Goal: Information Seeking & Learning: Learn about a topic

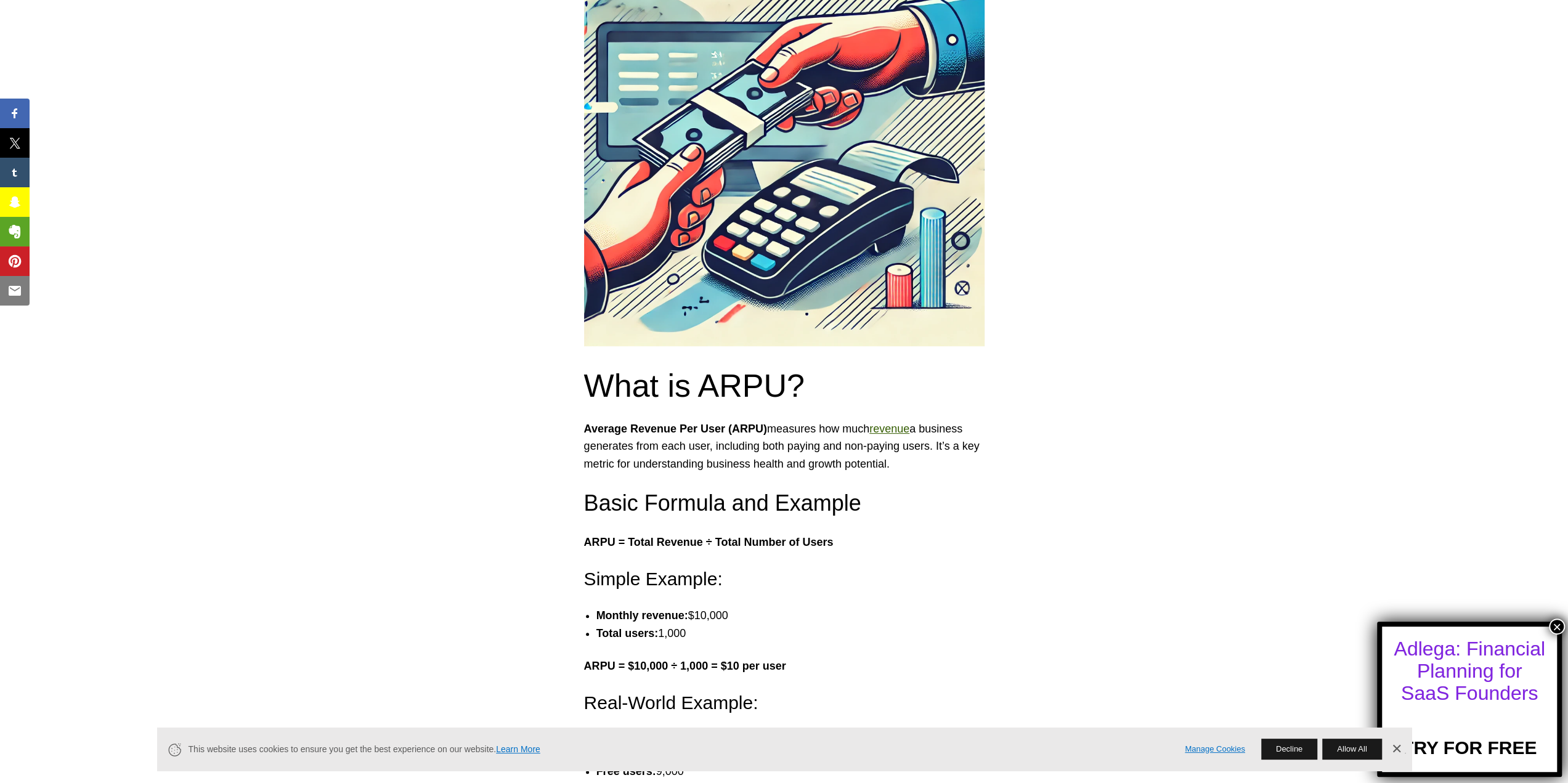
scroll to position [308, 0]
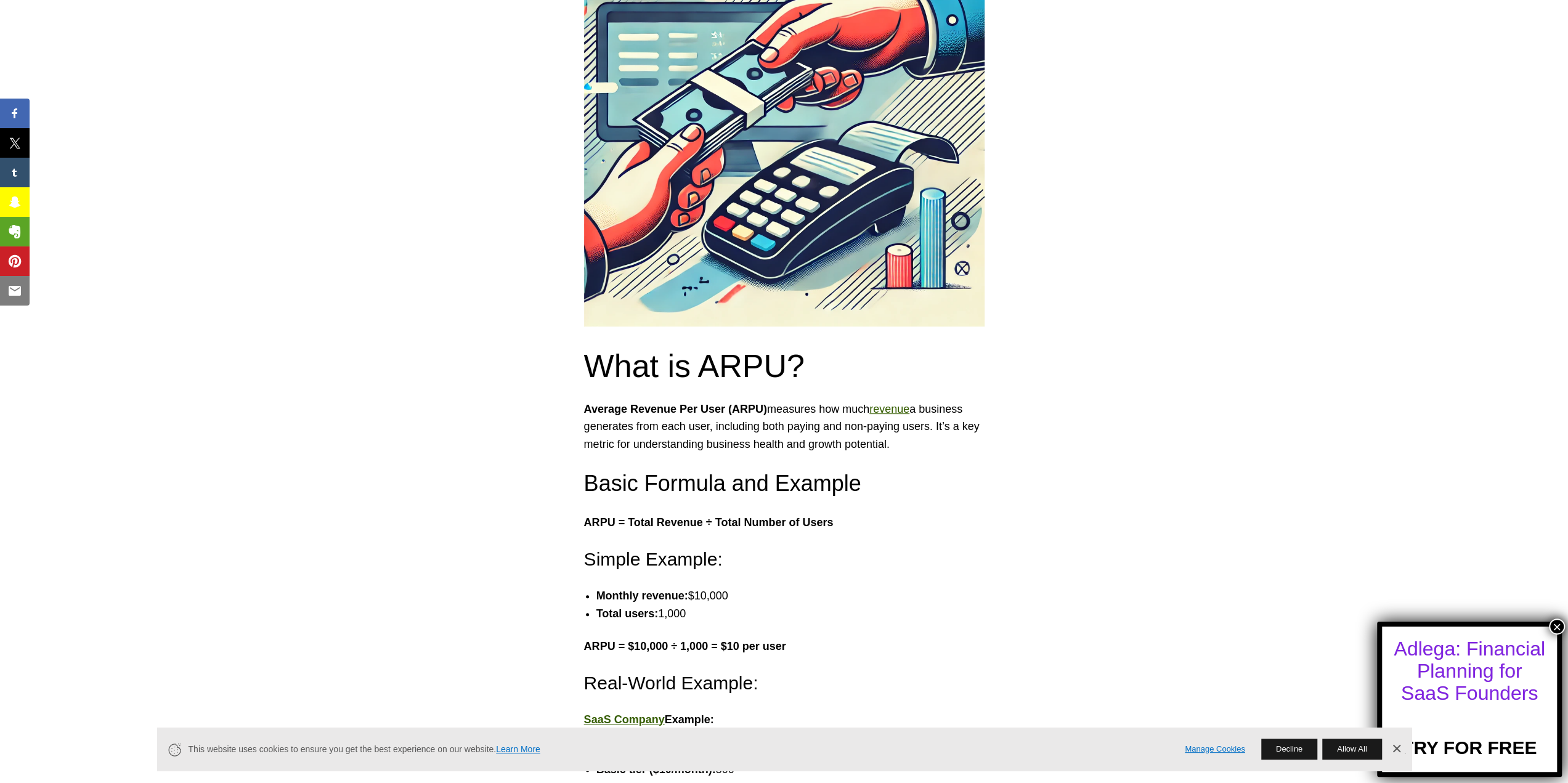
drag, startPoint x: 667, startPoint y: 424, endPoint x: 940, endPoint y: 446, distance: 273.9
click at [940, 446] on p "Average Revenue Per User (ARPU) measures how much revenue a business generates …" at bounding box center [784, 427] width 401 height 53
drag, startPoint x: 585, startPoint y: 449, endPoint x: 806, endPoint y: 447, distance: 221.0
click at [801, 447] on p "Average Revenue Per User (ARPU) measures how much revenue a business generates …" at bounding box center [784, 427] width 401 height 53
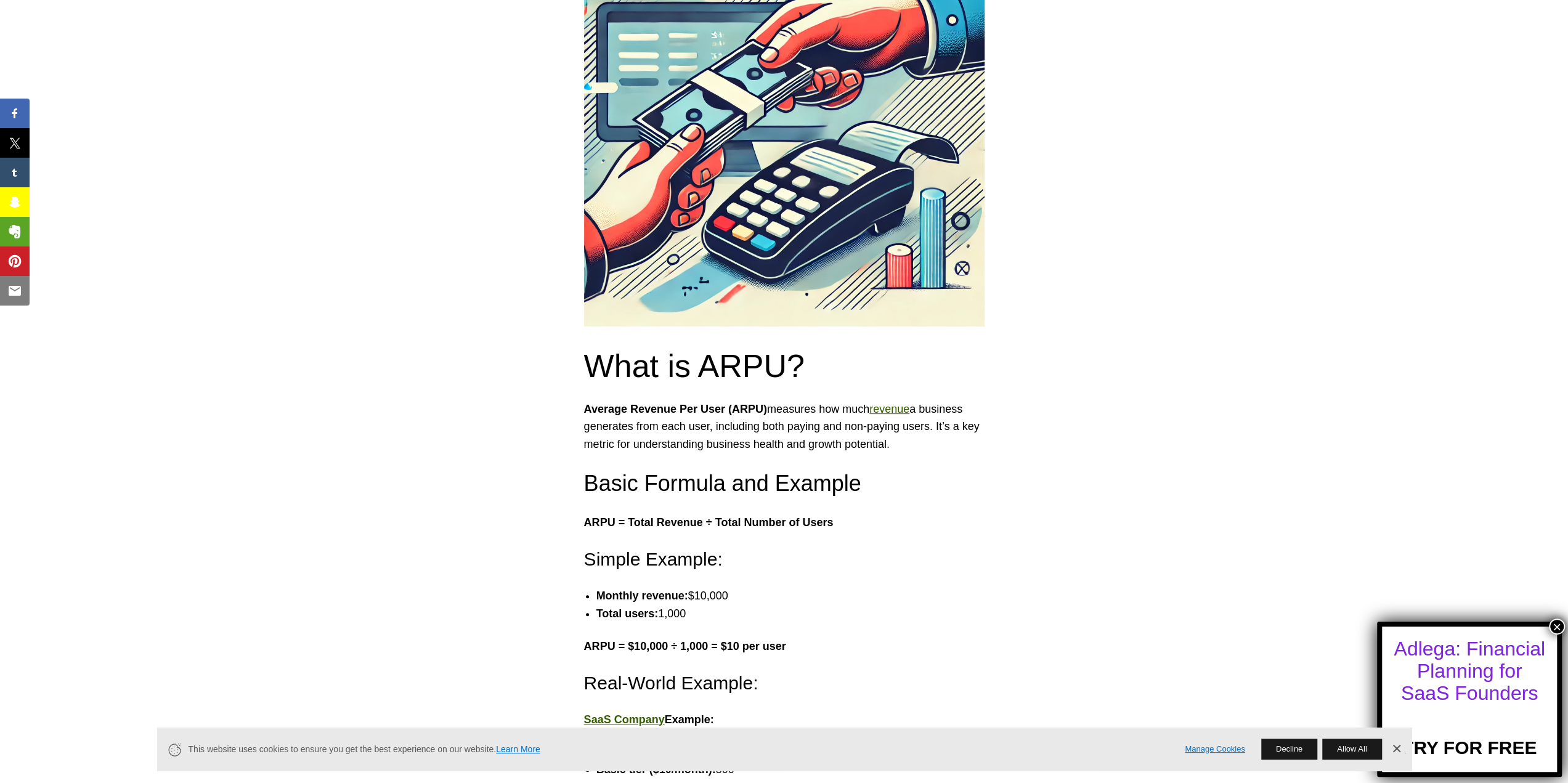
click at [806, 447] on p "Average Revenue Per User (ARPU) measures how much revenue a business generates …" at bounding box center [784, 427] width 401 height 53
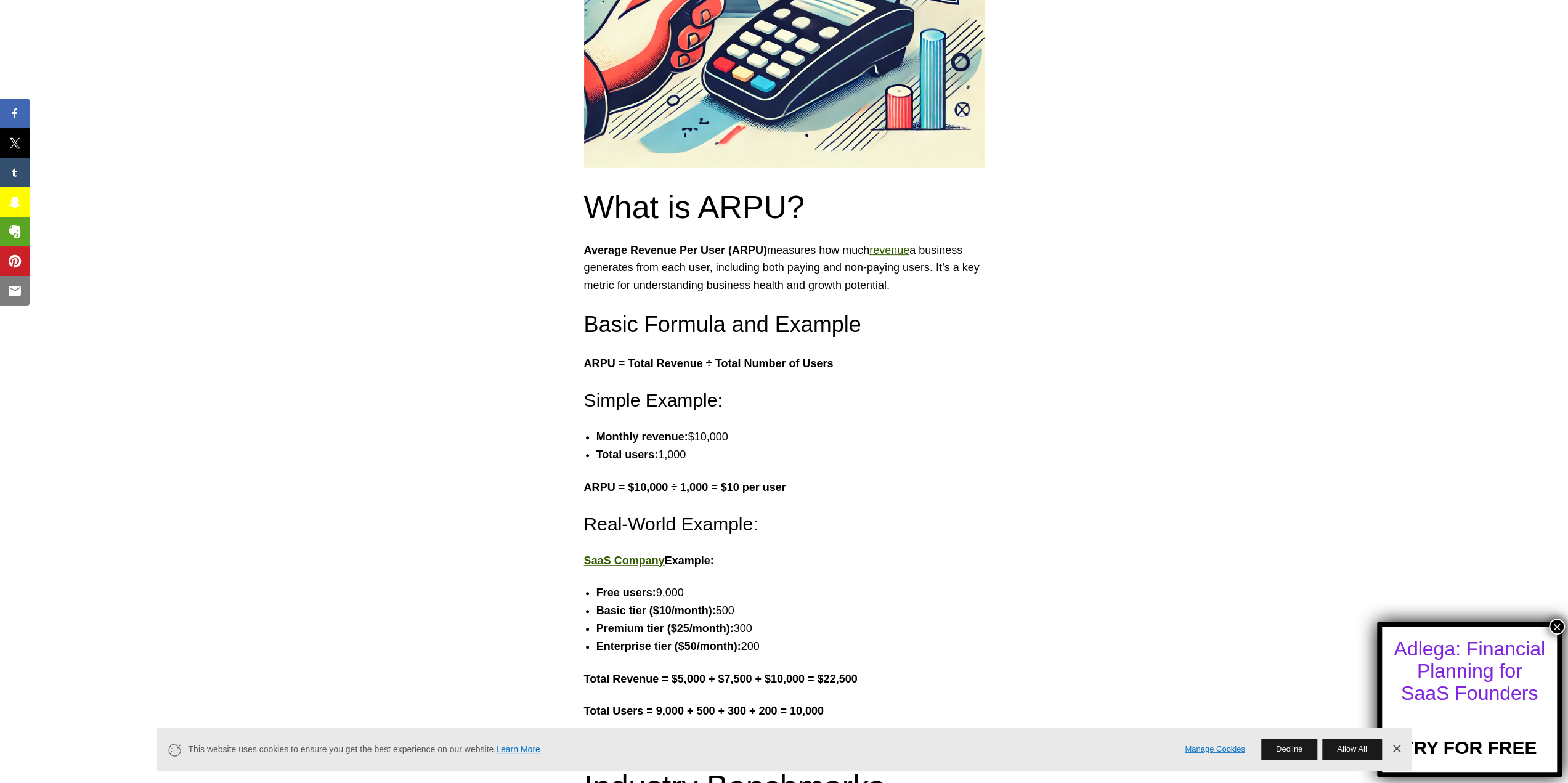
scroll to position [493, 0]
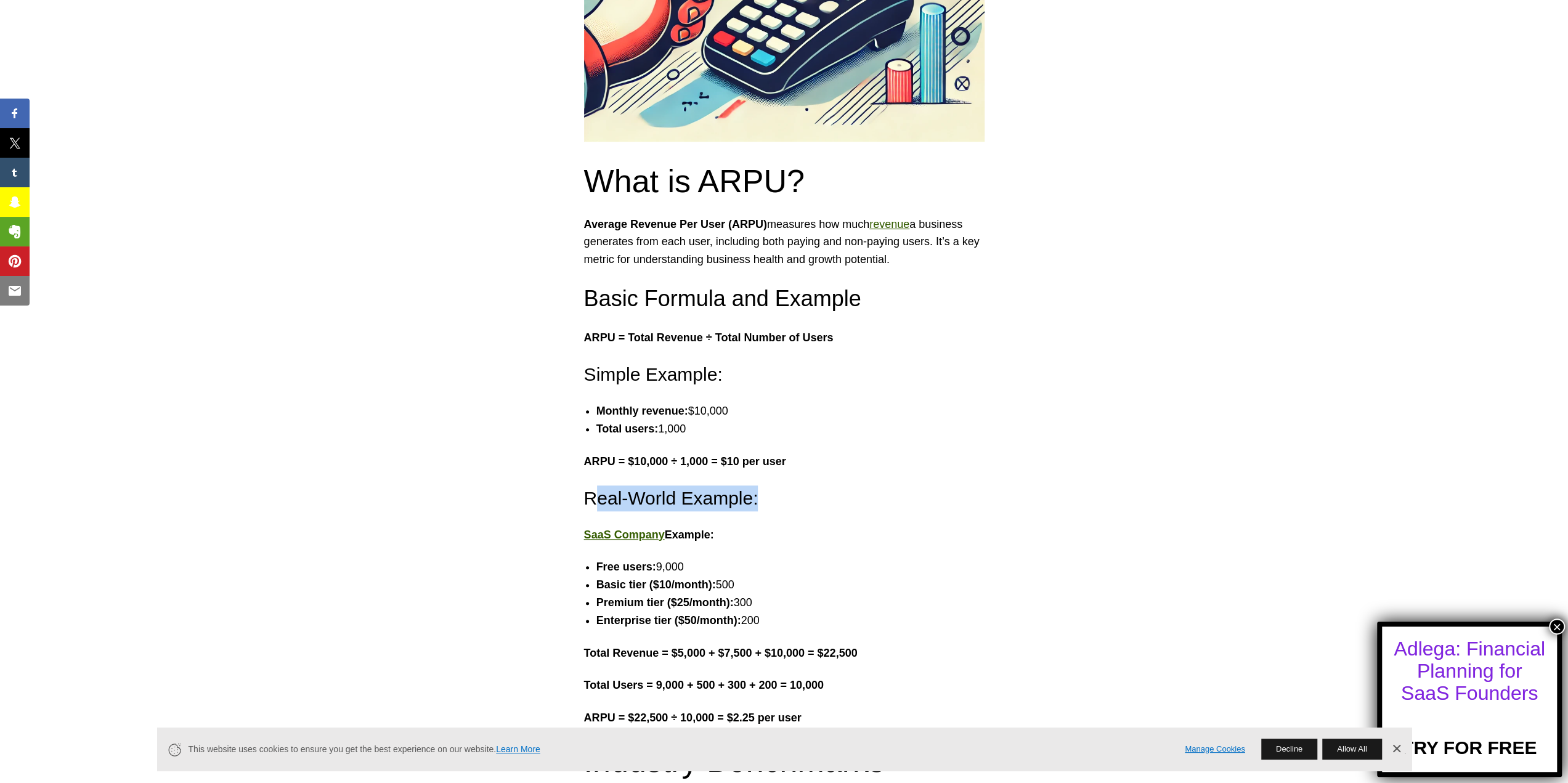
drag, startPoint x: 597, startPoint y: 507, endPoint x: 773, endPoint y: 502, distance: 176.1
click at [773, 502] on h4 "Real-World Example:" at bounding box center [784, 498] width 401 height 26
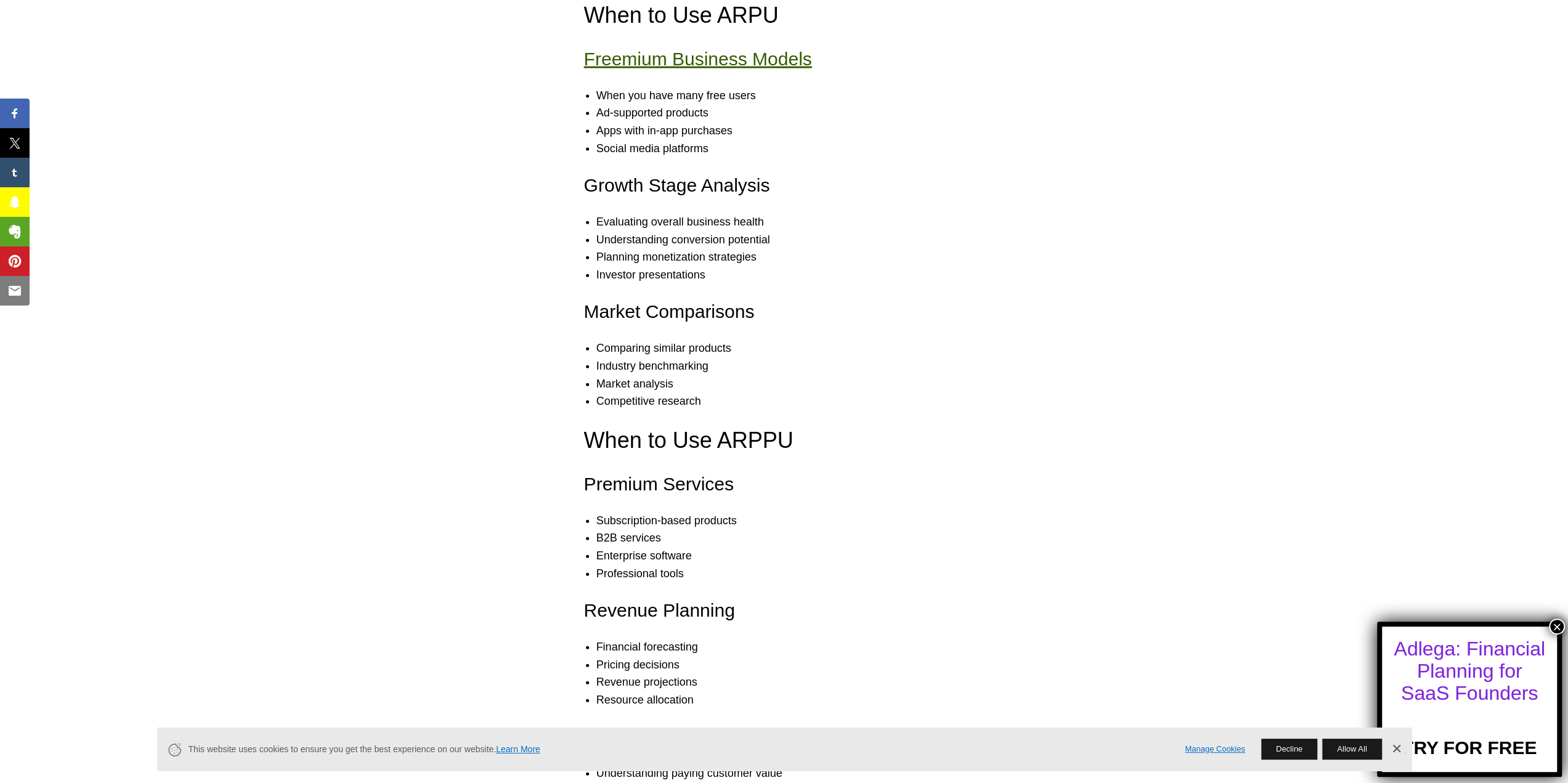
scroll to position [2773, 0]
